Goal: Use online tool/utility: Utilize a website feature to perform a specific function

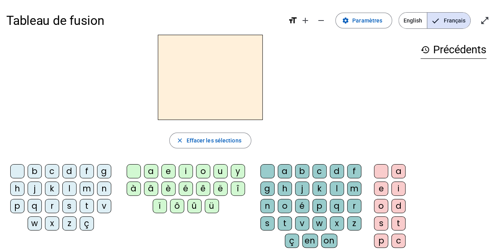
click at [69, 170] on div "d" at bounding box center [69, 171] width 14 height 14
click at [152, 172] on div "a" at bounding box center [151, 171] width 14 height 14
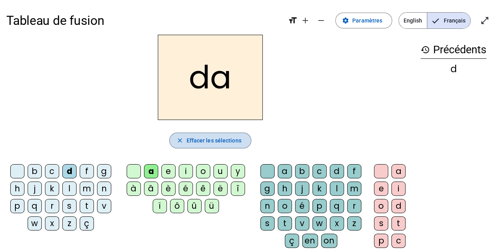
click at [216, 139] on span "Effacer les sélections" at bounding box center [213, 140] width 55 height 9
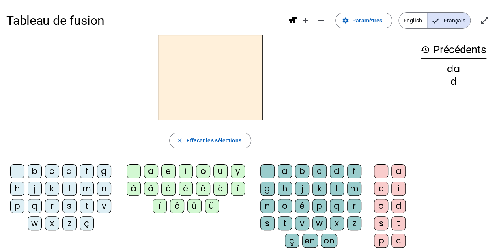
click at [69, 173] on div "d" at bounding box center [69, 171] width 14 height 14
click at [169, 172] on div "e" at bounding box center [168, 171] width 14 height 14
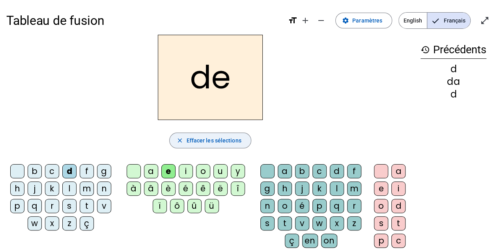
click at [193, 142] on span "Effacer les sélections" at bounding box center [213, 140] width 55 height 9
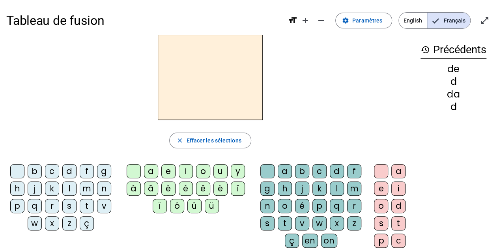
click at [70, 171] on div "d" at bounding box center [69, 171] width 14 height 14
click at [187, 171] on div "i" at bounding box center [186, 171] width 14 height 14
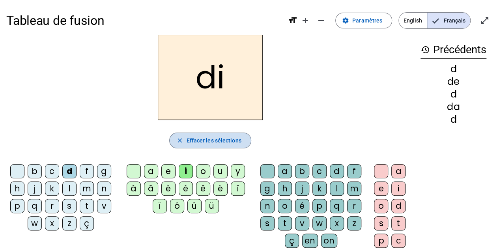
click at [209, 141] on span "Effacer les sélections" at bounding box center [213, 140] width 55 height 9
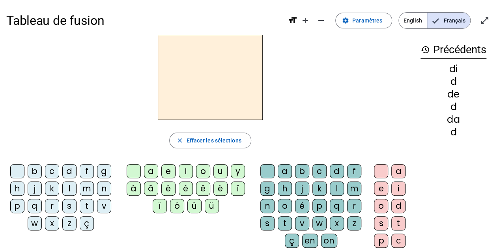
click at [71, 171] on div "d" at bounding box center [69, 171] width 14 height 14
click at [206, 170] on div "o" at bounding box center [203, 171] width 14 height 14
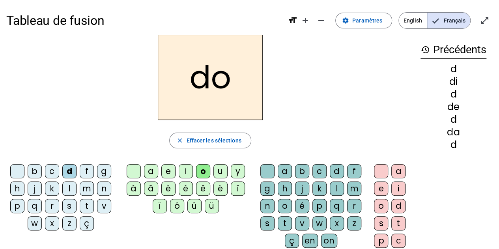
click at [67, 171] on div "d" at bounding box center [69, 171] width 14 height 14
click at [337, 170] on div "d" at bounding box center [337, 171] width 14 height 14
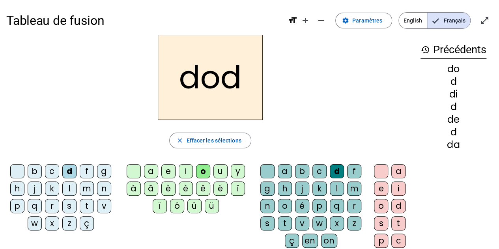
click at [386, 203] on div "o" at bounding box center [381, 206] width 14 height 14
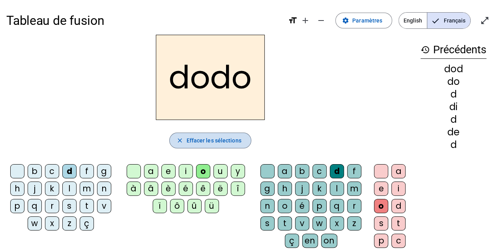
click at [218, 144] on span "Effacer les sélections" at bounding box center [213, 140] width 55 height 9
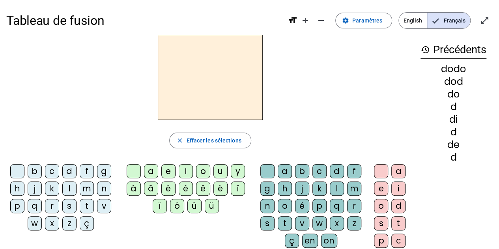
click at [71, 170] on div "d" at bounding box center [69, 171] width 14 height 14
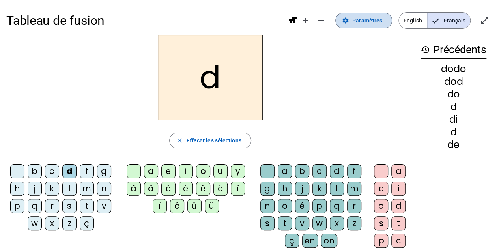
click at [360, 23] on span "Paramètres" at bounding box center [367, 20] width 30 height 9
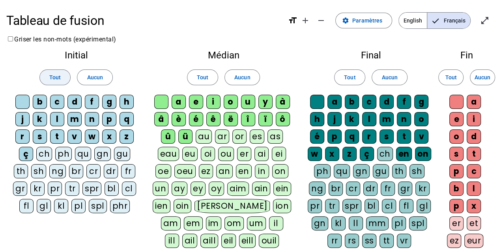
click at [58, 76] on span "Tout" at bounding box center [54, 77] width 11 height 9
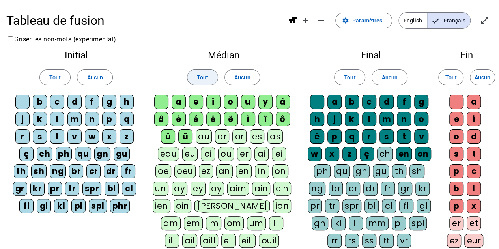
click at [204, 75] on span "Tout" at bounding box center [202, 77] width 11 height 9
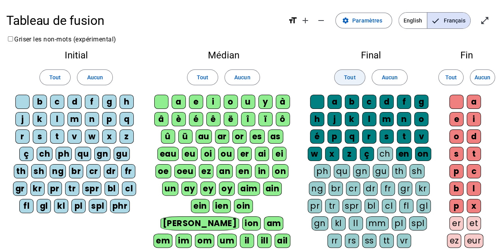
click at [348, 75] on span "Tout" at bounding box center [349, 77] width 11 height 9
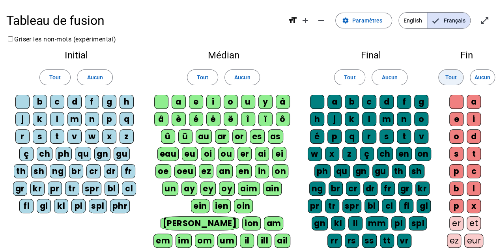
click at [453, 77] on span "Tout" at bounding box center [450, 77] width 11 height 9
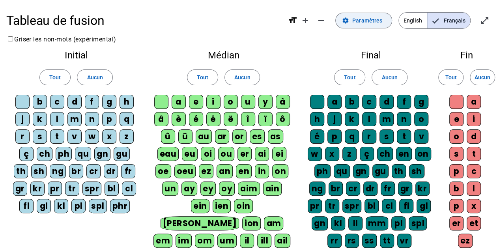
click at [360, 27] on span at bounding box center [364, 20] width 56 height 19
click at [453, 15] on span "Français" at bounding box center [448, 21] width 43 height 16
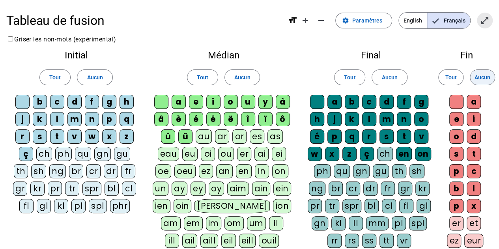
drag, startPoint x: 482, startPoint y: 21, endPoint x: 482, endPoint y: 69, distance: 47.7
click at [482, 21] on mat-icon "open_in_full" at bounding box center [484, 20] width 9 height 9
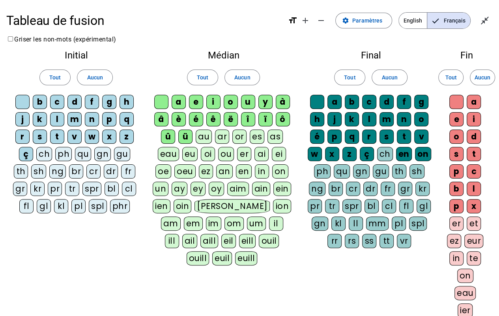
click at [448, 25] on span "Français" at bounding box center [448, 21] width 43 height 16
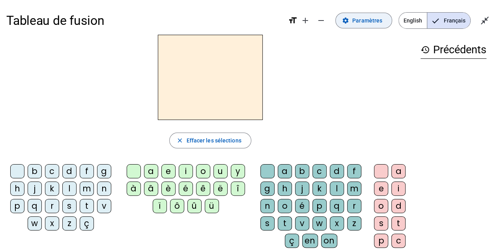
click at [368, 22] on span "Paramètres" at bounding box center [367, 20] width 30 height 9
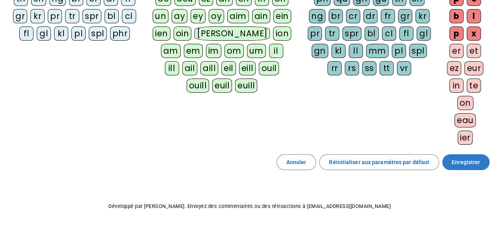
click at [463, 159] on span "Enregistrer" at bounding box center [466, 161] width 28 height 9
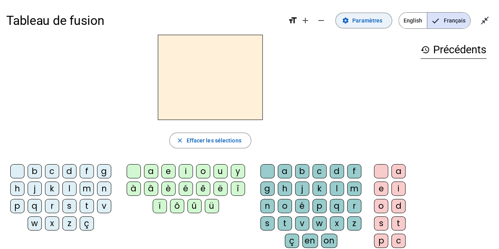
click at [366, 19] on span "Paramètres" at bounding box center [367, 20] width 30 height 9
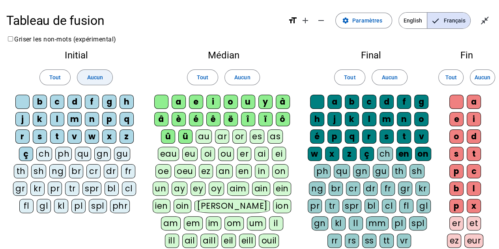
drag, startPoint x: 49, startPoint y: 75, endPoint x: 103, endPoint y: 79, distance: 54.5
click at [49, 75] on span at bounding box center [55, 77] width 30 height 19
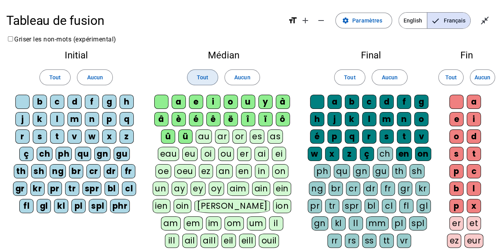
drag, startPoint x: 206, startPoint y: 80, endPoint x: 261, endPoint y: 81, distance: 55.2
click at [206, 80] on span "Tout" at bounding box center [202, 77] width 11 height 9
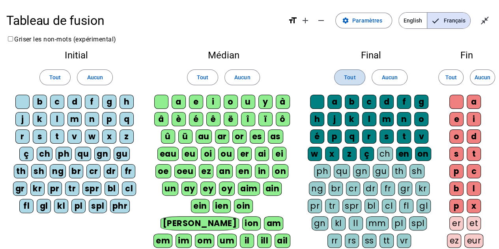
click at [350, 75] on span "Tout" at bounding box center [349, 77] width 11 height 9
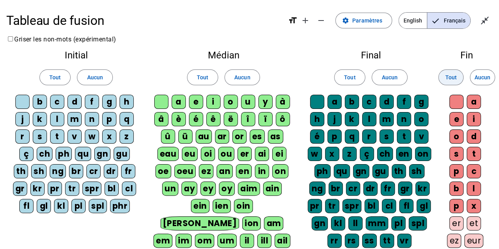
click at [443, 77] on span at bounding box center [451, 77] width 24 height 19
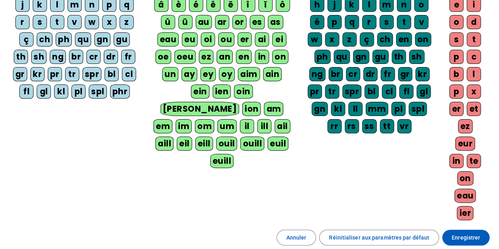
scroll to position [118, 0]
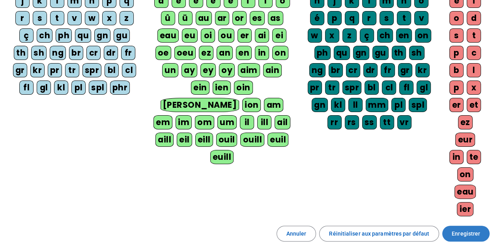
click at [482, 224] on span at bounding box center [465, 233] width 47 height 19
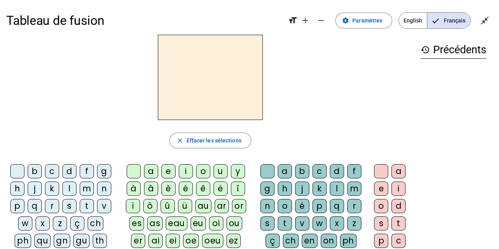
click at [68, 175] on div "d" at bounding box center [69, 171] width 14 height 14
click at [150, 171] on div "a" at bounding box center [151, 171] width 14 height 14
click at [316, 204] on div "p" at bounding box center [319, 206] width 14 height 14
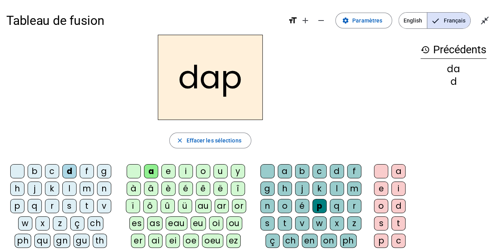
click at [381, 204] on div "o" at bounding box center [381, 206] width 14 height 14
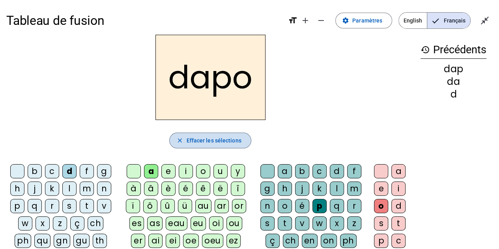
click at [236, 140] on span "Effacer les sélections" at bounding box center [213, 140] width 55 height 9
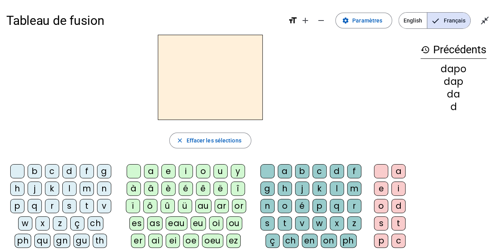
drag, startPoint x: 88, startPoint y: 187, endPoint x: 95, endPoint y: 187, distance: 7.1
click at [88, 187] on div "m" at bounding box center [87, 188] width 14 height 14
click at [150, 170] on div "a" at bounding box center [151, 171] width 14 height 14
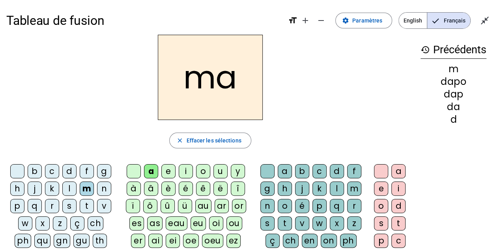
click at [318, 207] on div "p" at bounding box center [319, 206] width 14 height 14
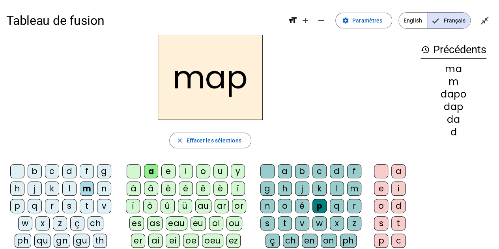
click at [394, 191] on div "i" at bounding box center [398, 188] width 14 height 14
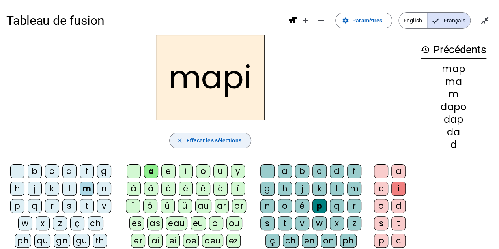
click at [208, 142] on span "Effacer les sélections" at bounding box center [213, 140] width 55 height 9
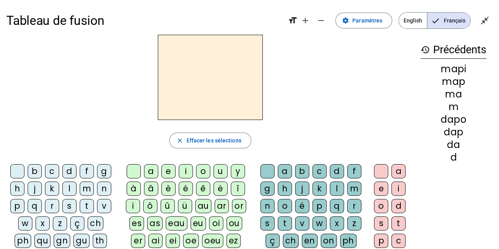
click at [68, 206] on div "s" at bounding box center [69, 206] width 14 height 14
click at [151, 171] on div "a" at bounding box center [151, 171] width 14 height 14
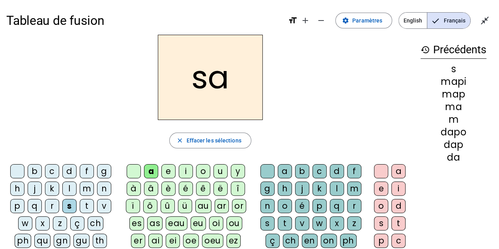
click at [350, 188] on div "m" at bounding box center [354, 188] width 14 height 14
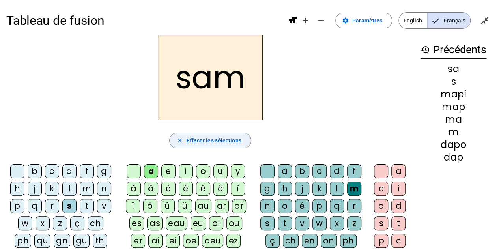
click at [228, 145] on span "Effacer les sélections" at bounding box center [213, 140] width 55 height 9
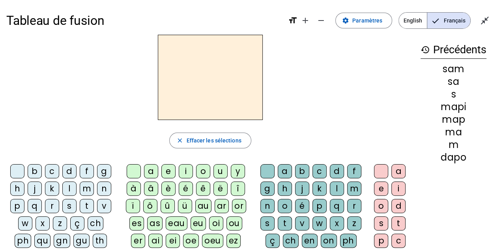
click at [96, 225] on div "ch" at bounding box center [96, 223] width 16 height 14
click at [152, 167] on div "a" at bounding box center [151, 171] width 14 height 14
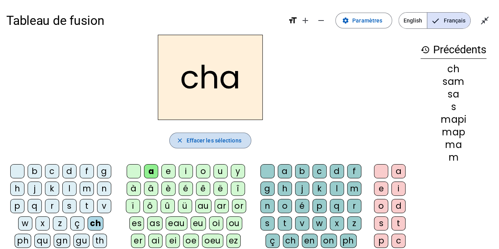
click at [197, 143] on span "Effacer les sélections" at bounding box center [213, 140] width 55 height 9
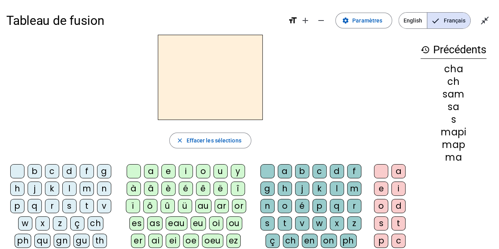
click at [71, 174] on div "d" at bounding box center [69, 171] width 14 height 14
click at [185, 171] on div "i" at bounding box center [186, 171] width 14 height 14
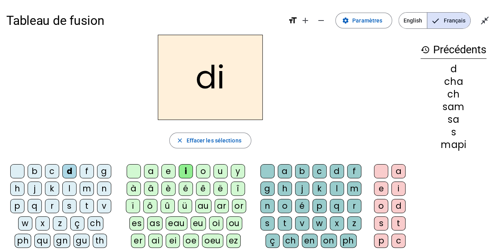
click at [355, 188] on div "m" at bounding box center [354, 188] width 14 height 14
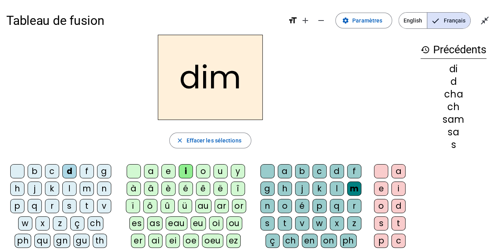
click at [395, 171] on div "a" at bounding box center [398, 171] width 14 height 14
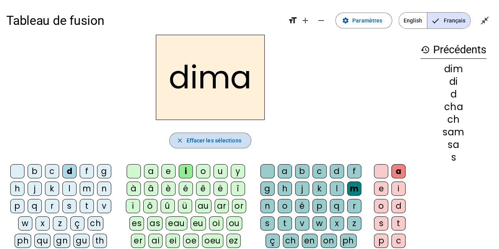
click at [200, 145] on span "button" at bounding box center [210, 140] width 81 height 19
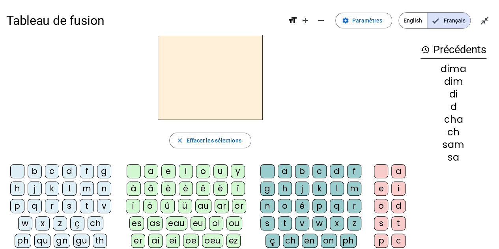
click at [103, 205] on div "v" at bounding box center [104, 206] width 14 height 14
click at [185, 170] on div "i" at bounding box center [186, 171] width 14 height 14
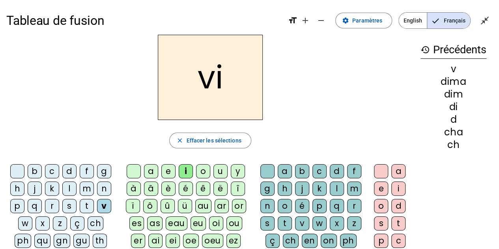
click at [352, 187] on div "m" at bounding box center [354, 188] width 14 height 14
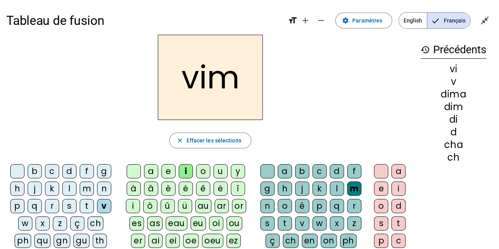
click at [380, 203] on div "o" at bounding box center [381, 206] width 14 height 14
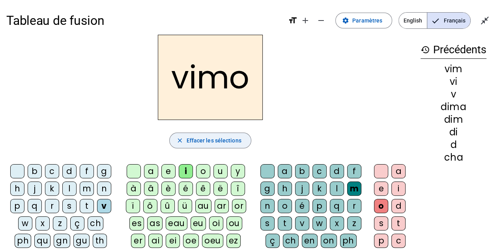
click at [205, 135] on span "button" at bounding box center [210, 140] width 81 height 19
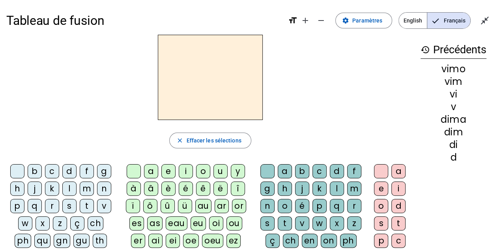
click at [34, 174] on div "b" at bounding box center [35, 171] width 14 height 14
click at [152, 171] on div "a" at bounding box center [151, 171] width 14 height 14
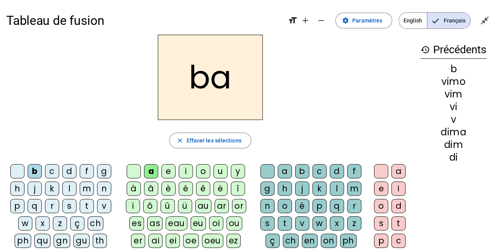
click at [282, 222] on div "t" at bounding box center [285, 223] width 14 height 14
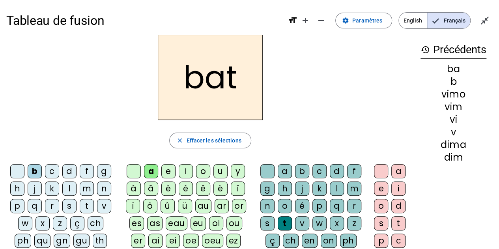
click at [383, 202] on div "o" at bounding box center [381, 206] width 14 height 14
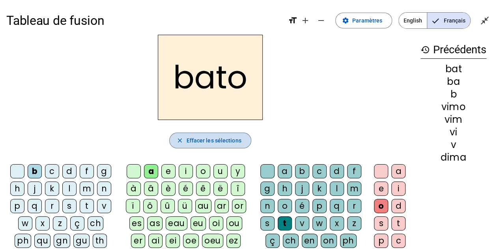
click at [217, 143] on span "Effacer les sélections" at bounding box center [213, 140] width 55 height 9
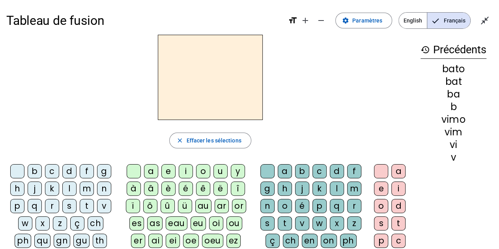
click at [69, 170] on div "d" at bounding box center [69, 171] width 14 height 14
click at [189, 167] on div "i" at bounding box center [186, 171] width 14 height 14
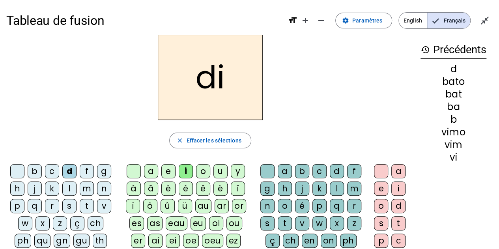
click at [266, 206] on div "n" at bounding box center [267, 206] width 14 height 14
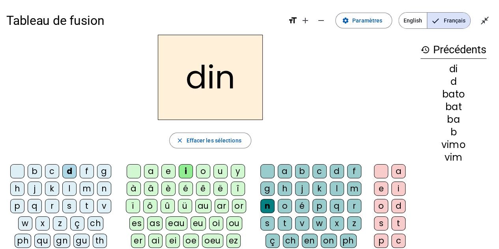
click at [378, 204] on div "o" at bounding box center [381, 206] width 14 height 14
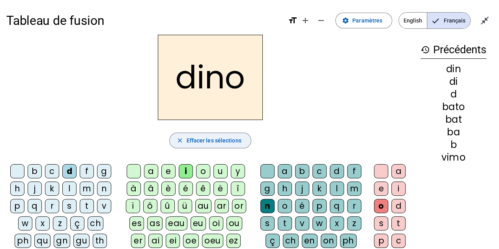
click at [206, 141] on span "Effacer les sélections" at bounding box center [213, 140] width 55 height 9
